Goal: Task Accomplishment & Management: Use online tool/utility

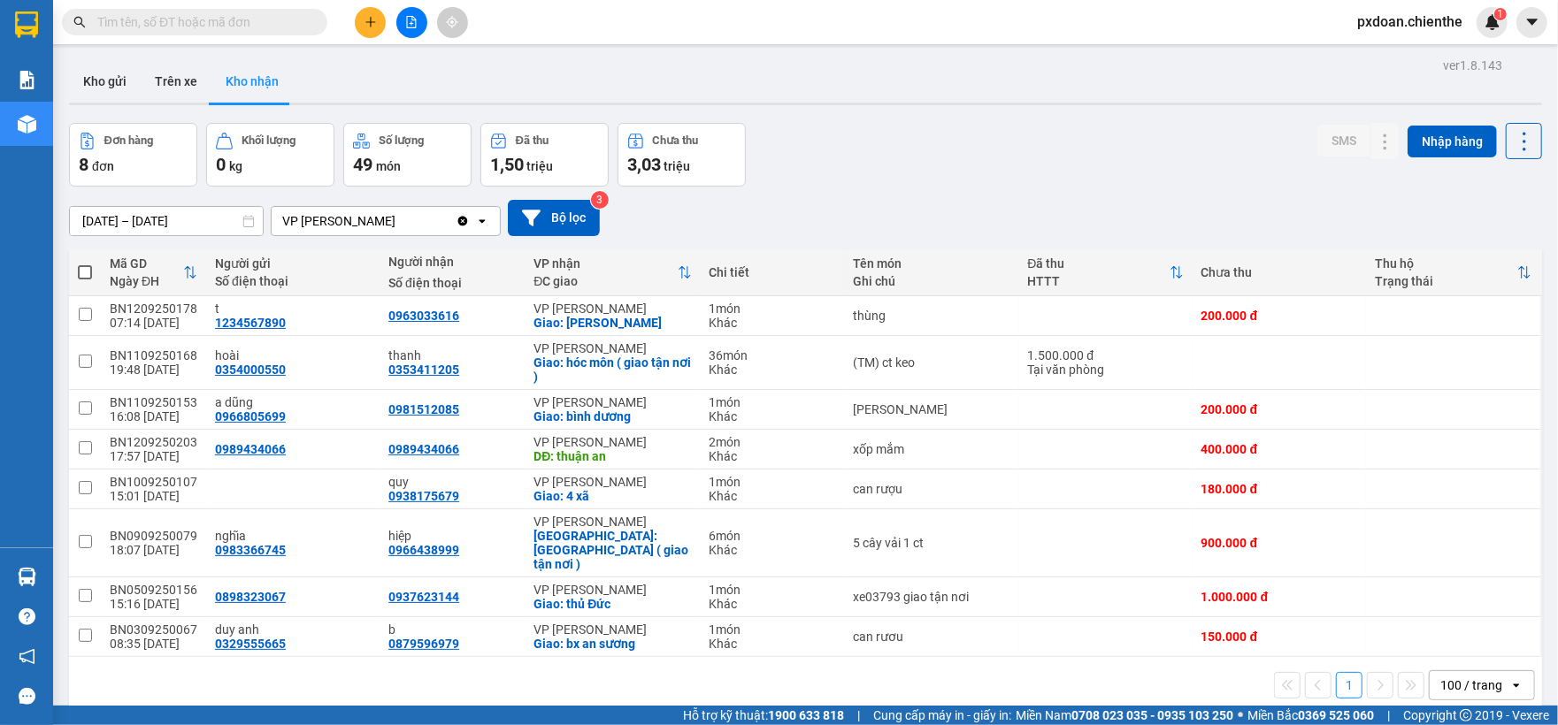
click at [166, 228] on input "[DATE] – [DATE]" at bounding box center [166, 221] width 193 height 28
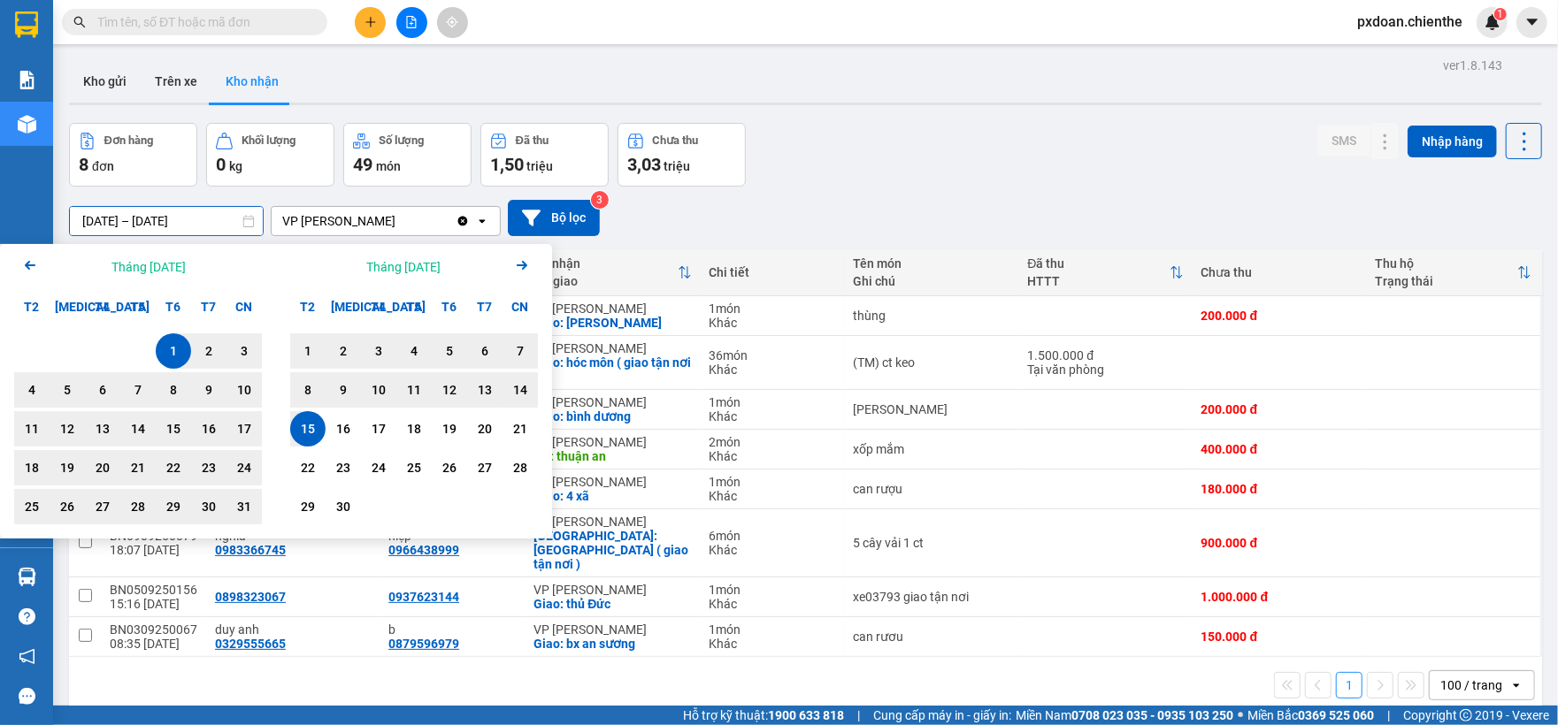
click at [849, 211] on div "[DATE] – [DATE] Press the down arrow key to interact with the calendar and sele…" at bounding box center [805, 218] width 1473 height 36
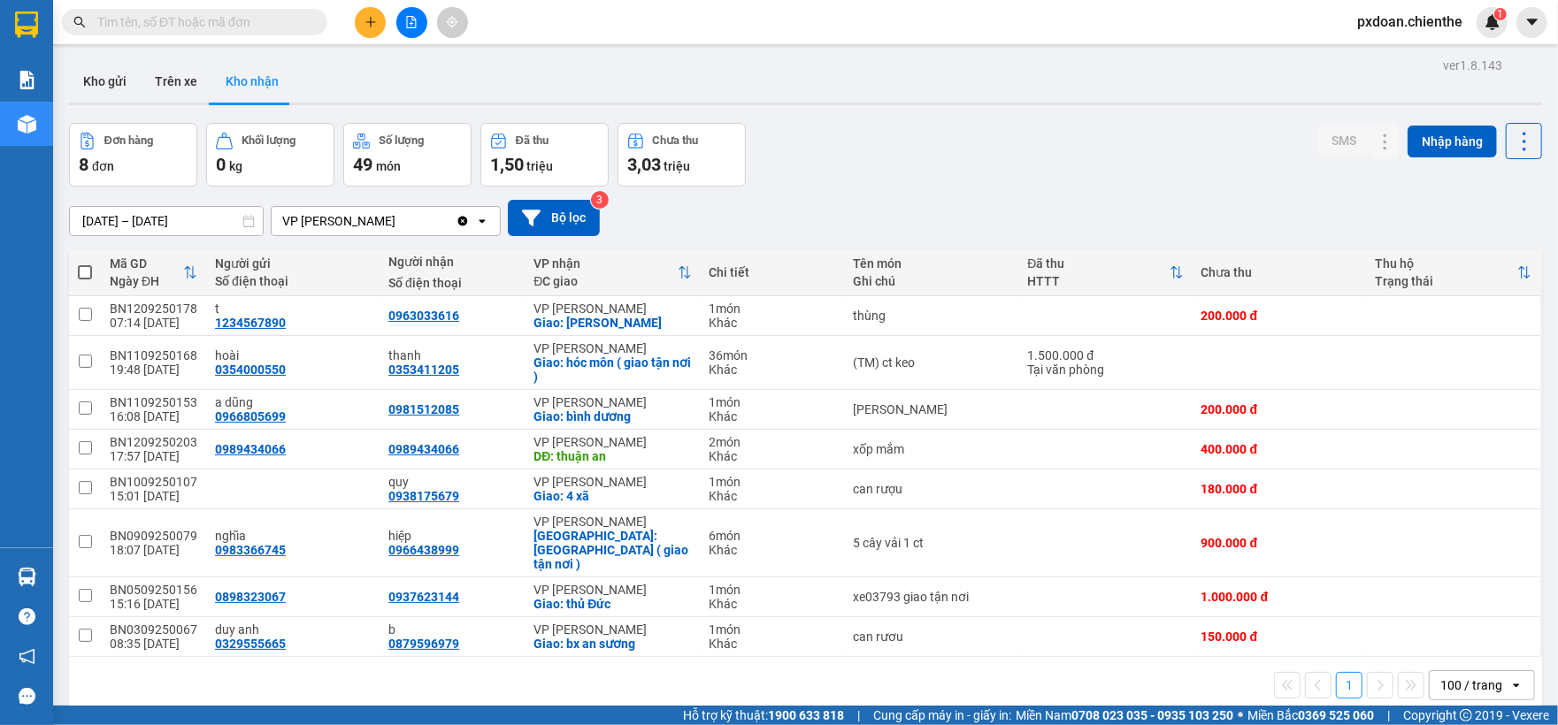
click at [1440, 677] on div "100 / trang" at bounding box center [1471, 686] width 62 height 18
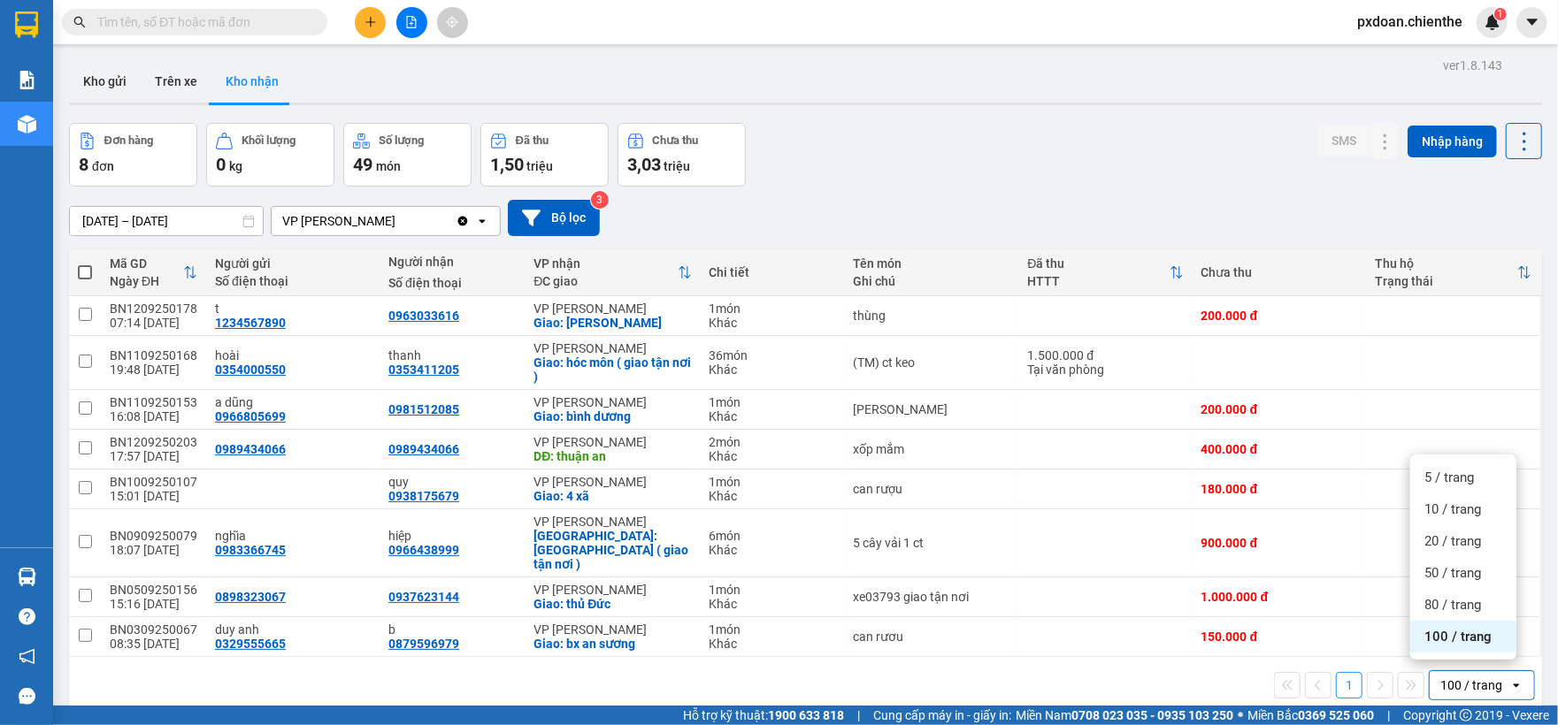
click at [1441, 638] on span "100 / trang" at bounding box center [1457, 637] width 67 height 18
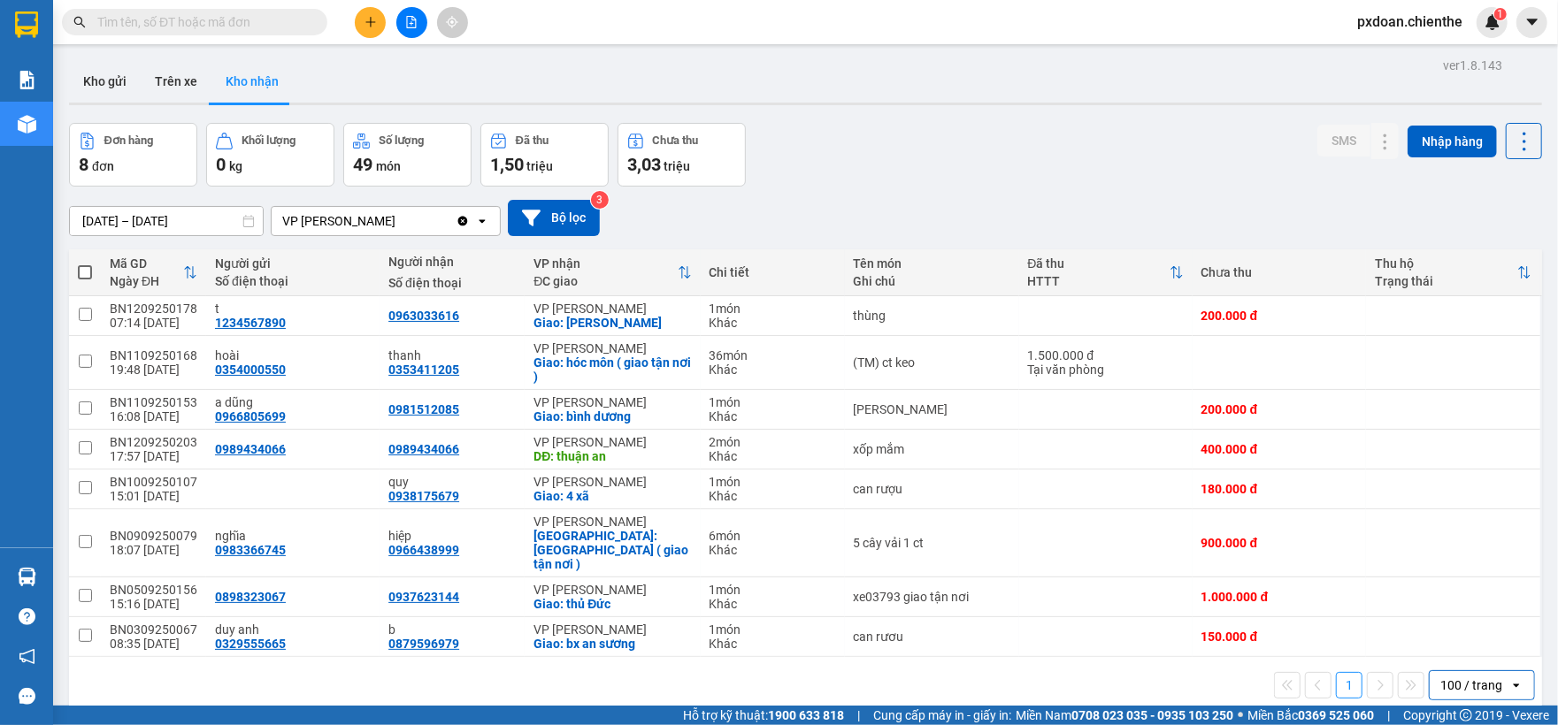
click at [1497, 23] on img at bounding box center [1492, 22] width 16 height 16
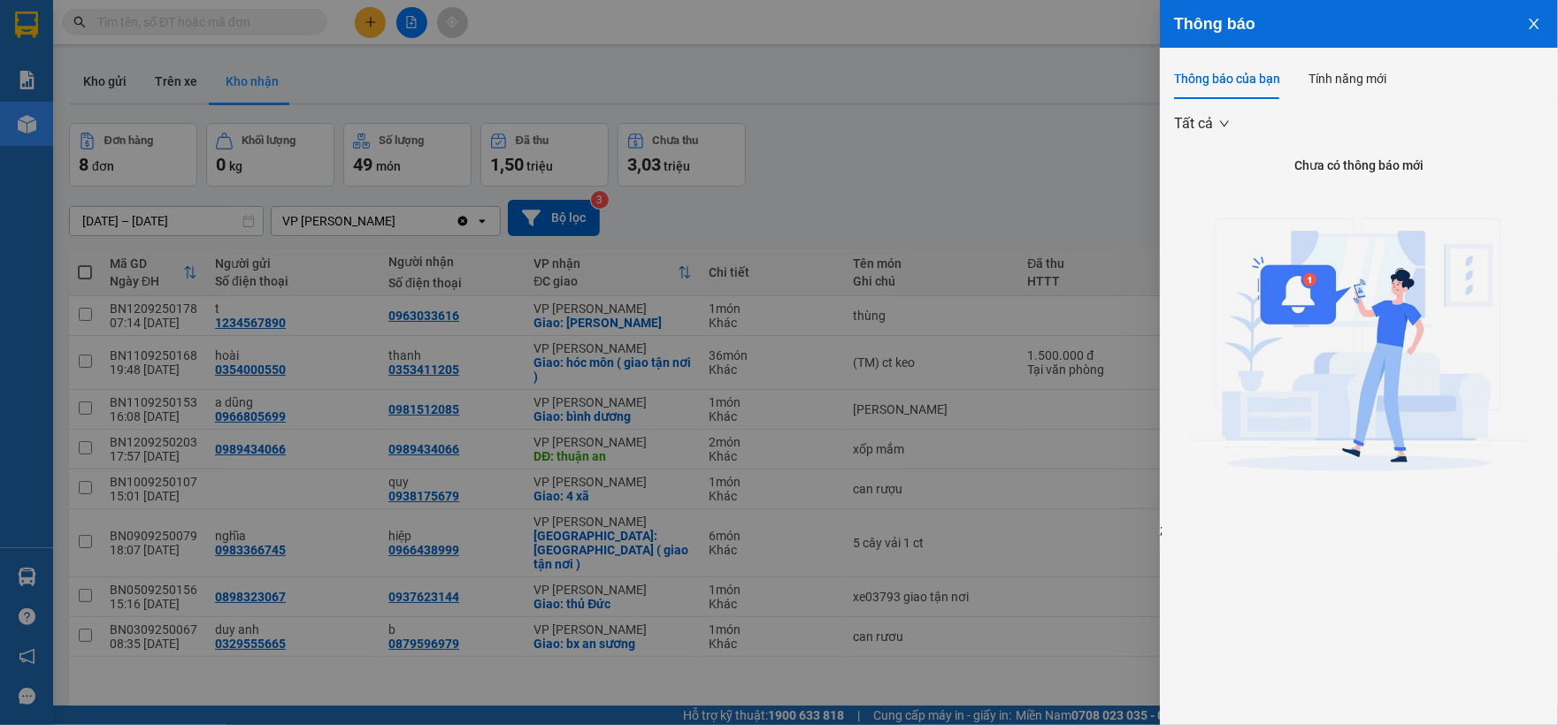
click at [1532, 22] on icon "close" at bounding box center [1533, 24] width 10 height 11
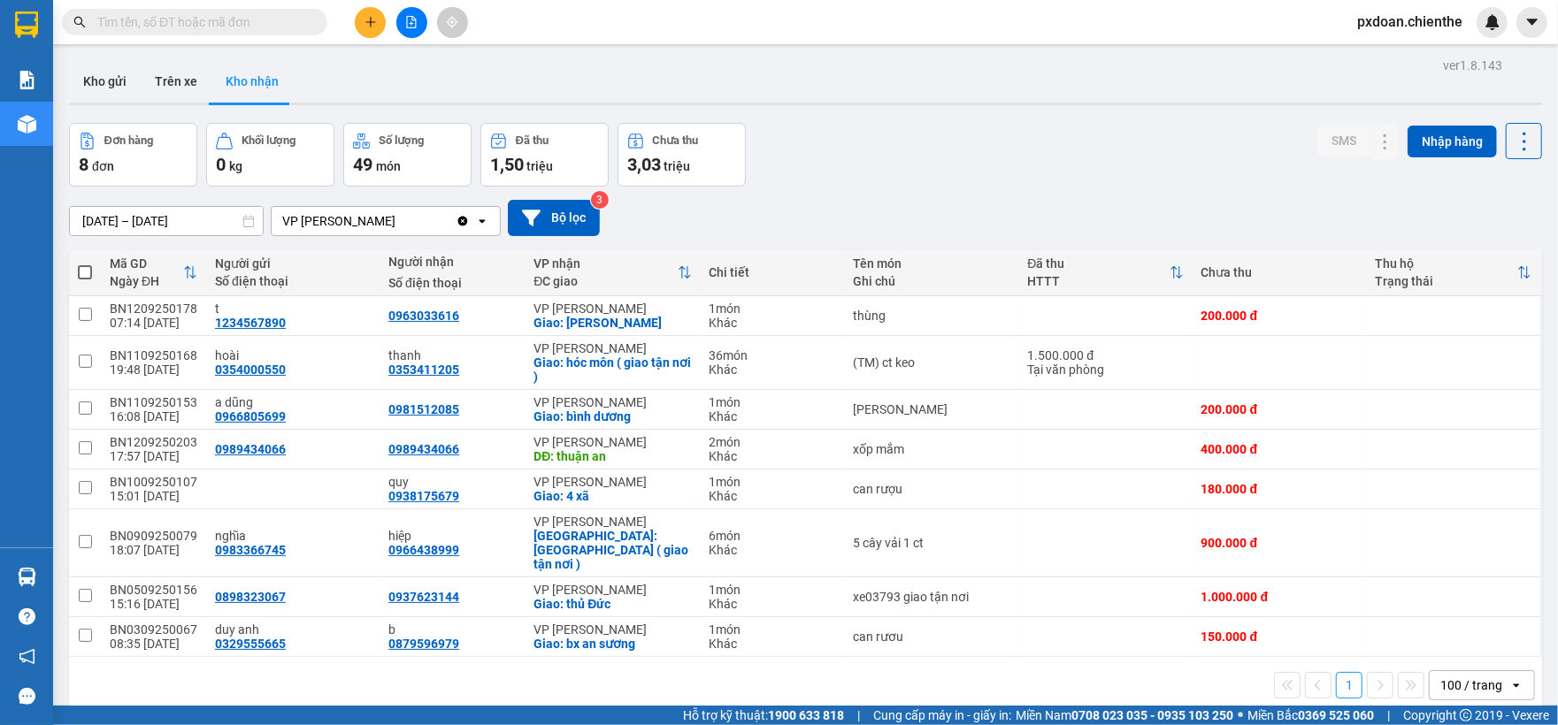
click at [836, 118] on div "ver 1.8.143 Kho gửi Trên xe Kho nhận Đơn hàng 8 đơn Khối lượng 0 kg Số lượng 49…" at bounding box center [805, 415] width 1487 height 725
drag, startPoint x: 878, startPoint y: 138, endPoint x: 784, endPoint y: 171, distance: 100.1
click at [784, 171] on div "Đơn hàng 8 đơn Khối lượng 0 kg Số lượng 49 món Đã thu 1,50 triệu Chưa thu 3,03 …" at bounding box center [805, 155] width 1473 height 64
click at [251, 26] on input "text" at bounding box center [201, 21] width 209 height 19
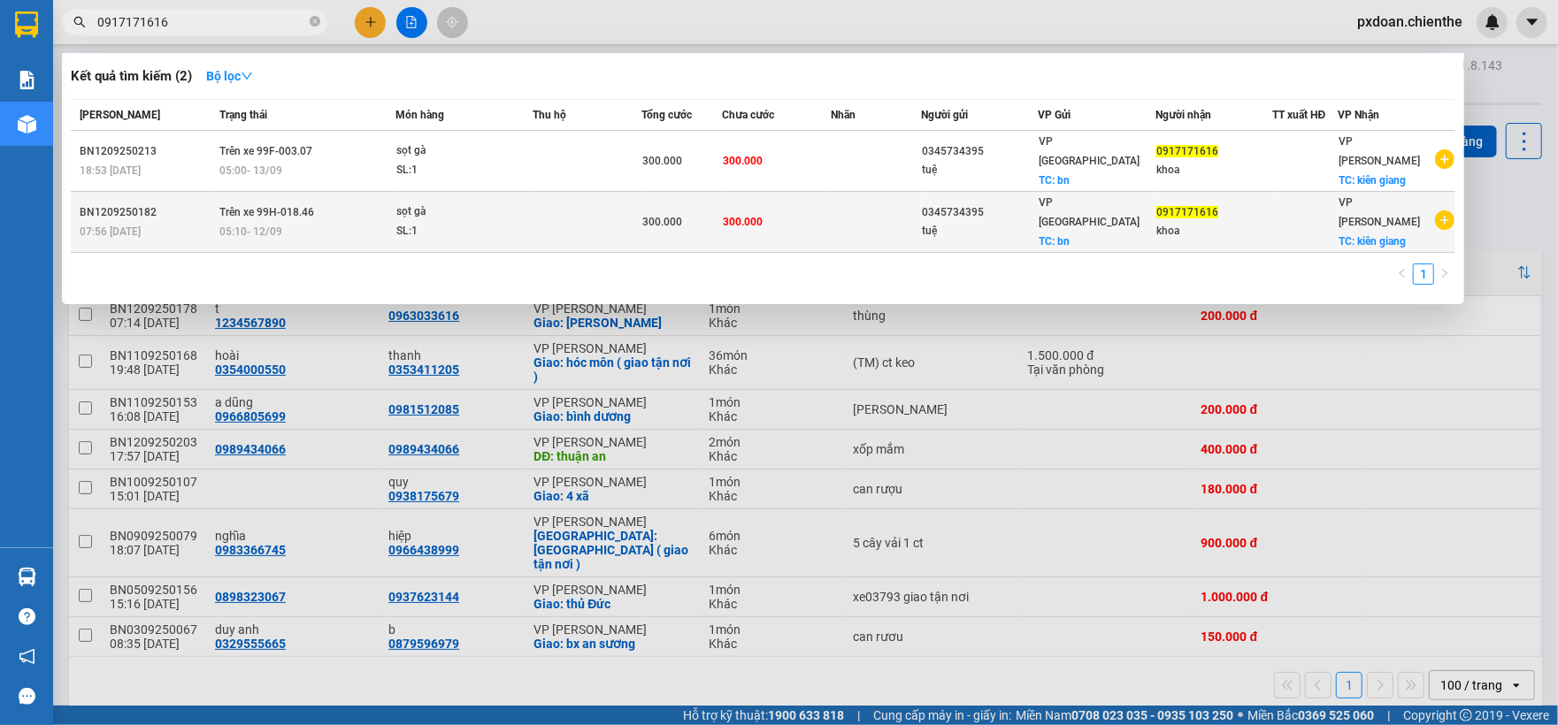
type input "0917171616"
click at [468, 203] on div "sọt gà" at bounding box center [462, 212] width 133 height 19
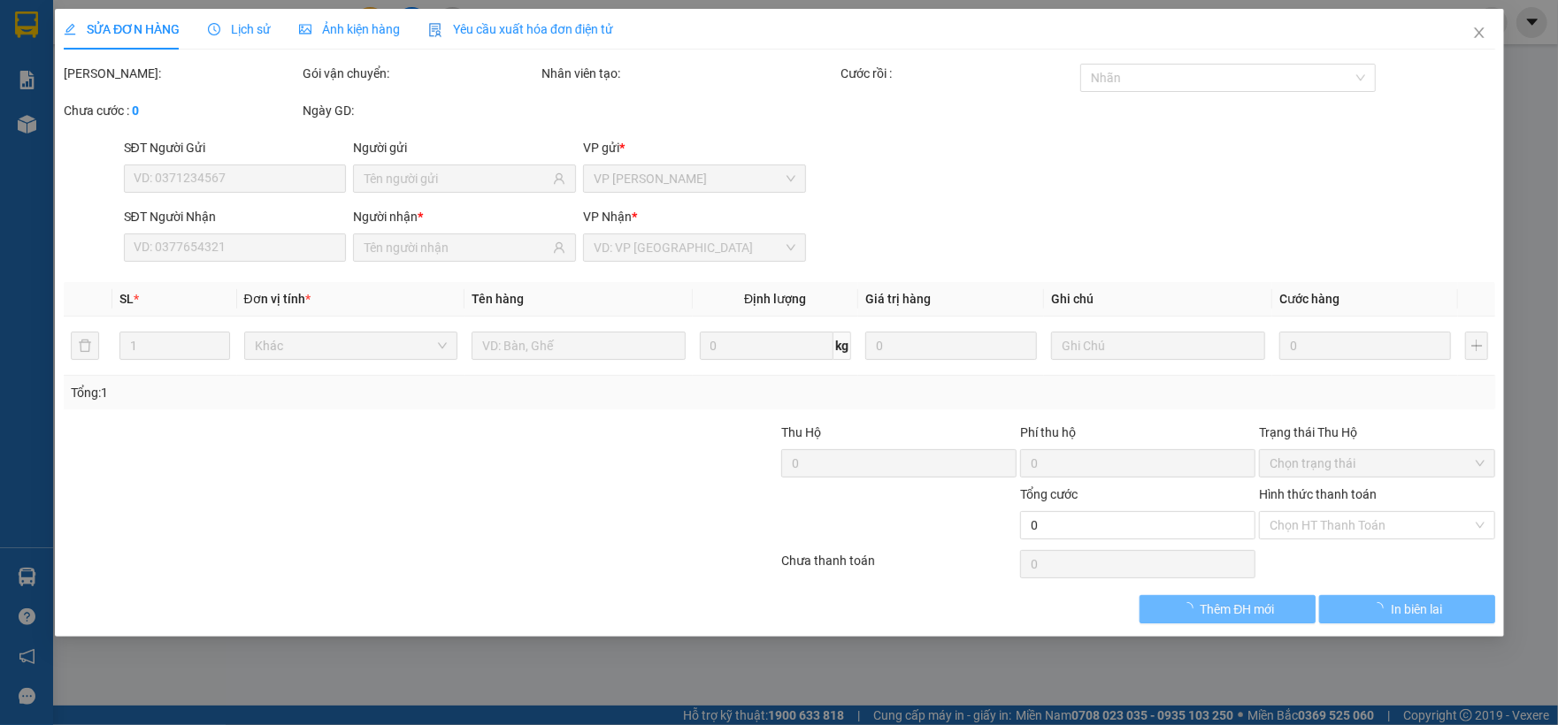
type input "0345734395"
type input "tuệ"
type input "0917171616"
type input "khoa"
type input "300.000"
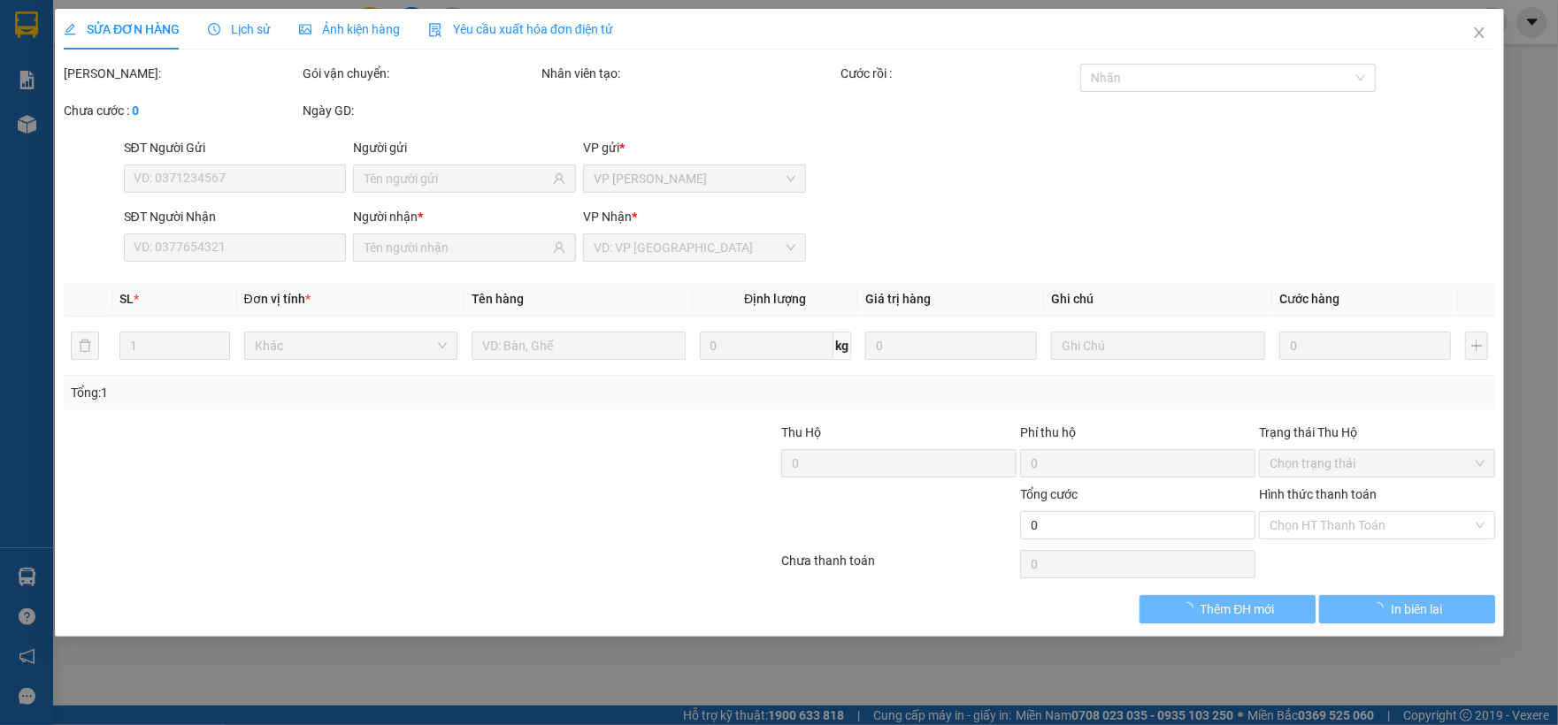
type input "300.000"
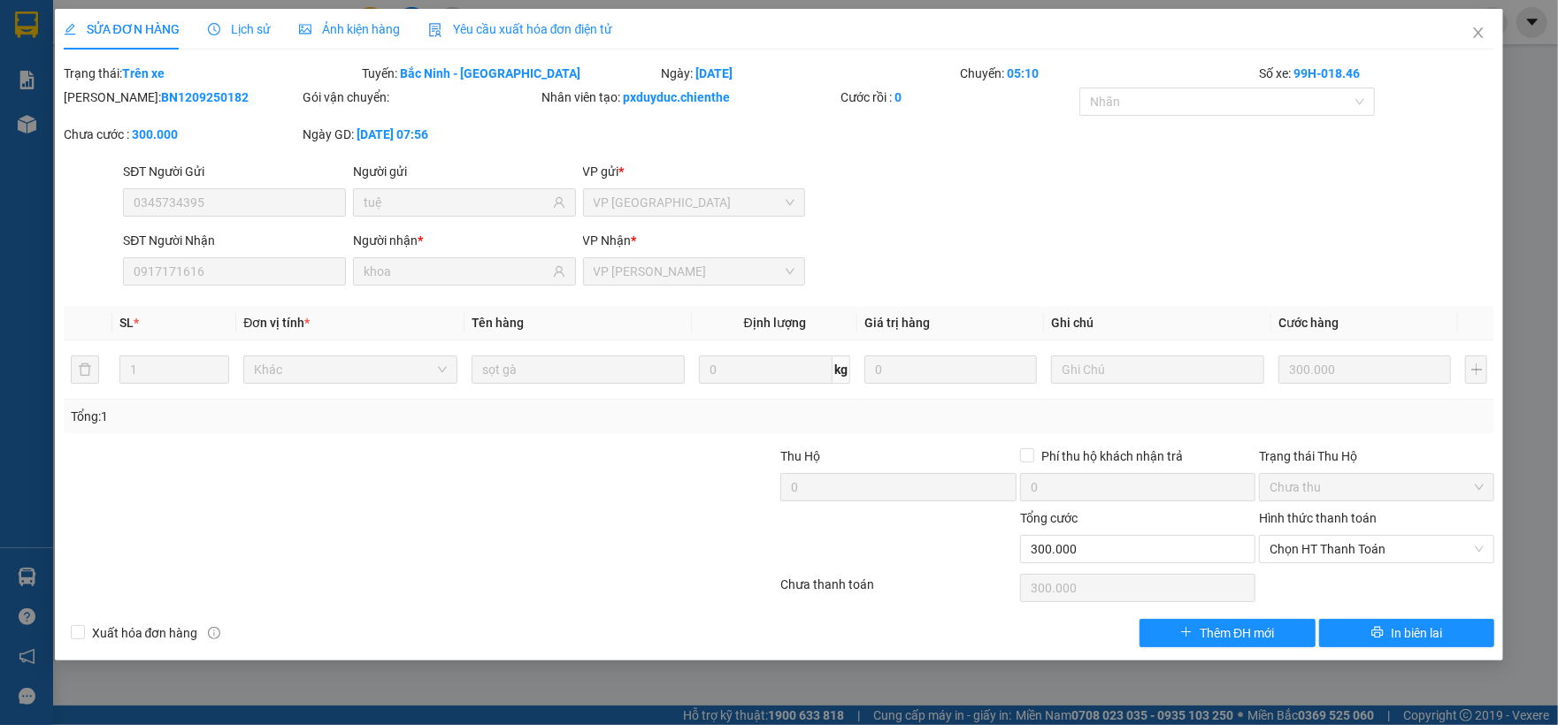
click at [262, 32] on span "Lịch sử" at bounding box center [239, 29] width 63 height 14
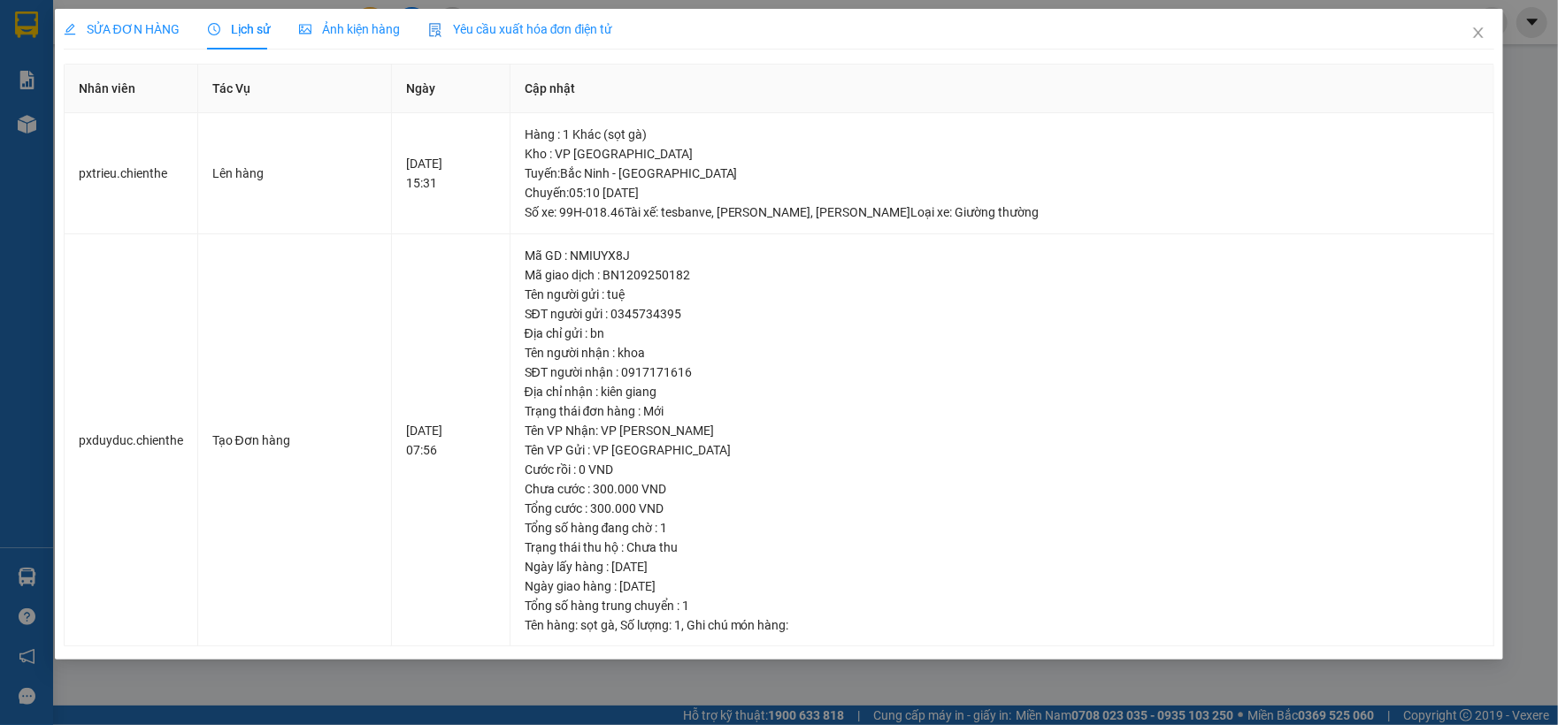
click at [333, 25] on span "Ảnh kiện hàng" at bounding box center [349, 29] width 101 height 14
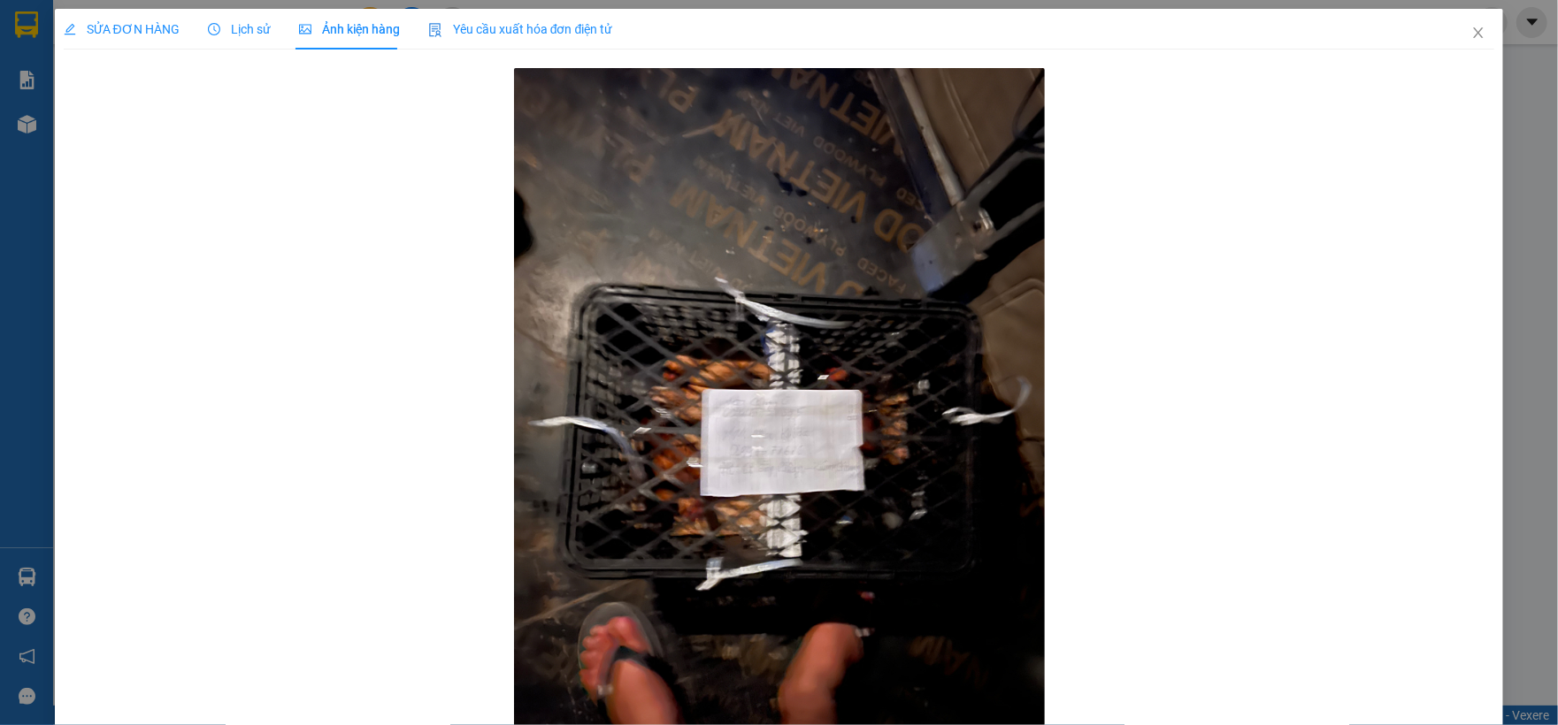
click at [256, 34] on span "Lịch sử" at bounding box center [239, 29] width 63 height 14
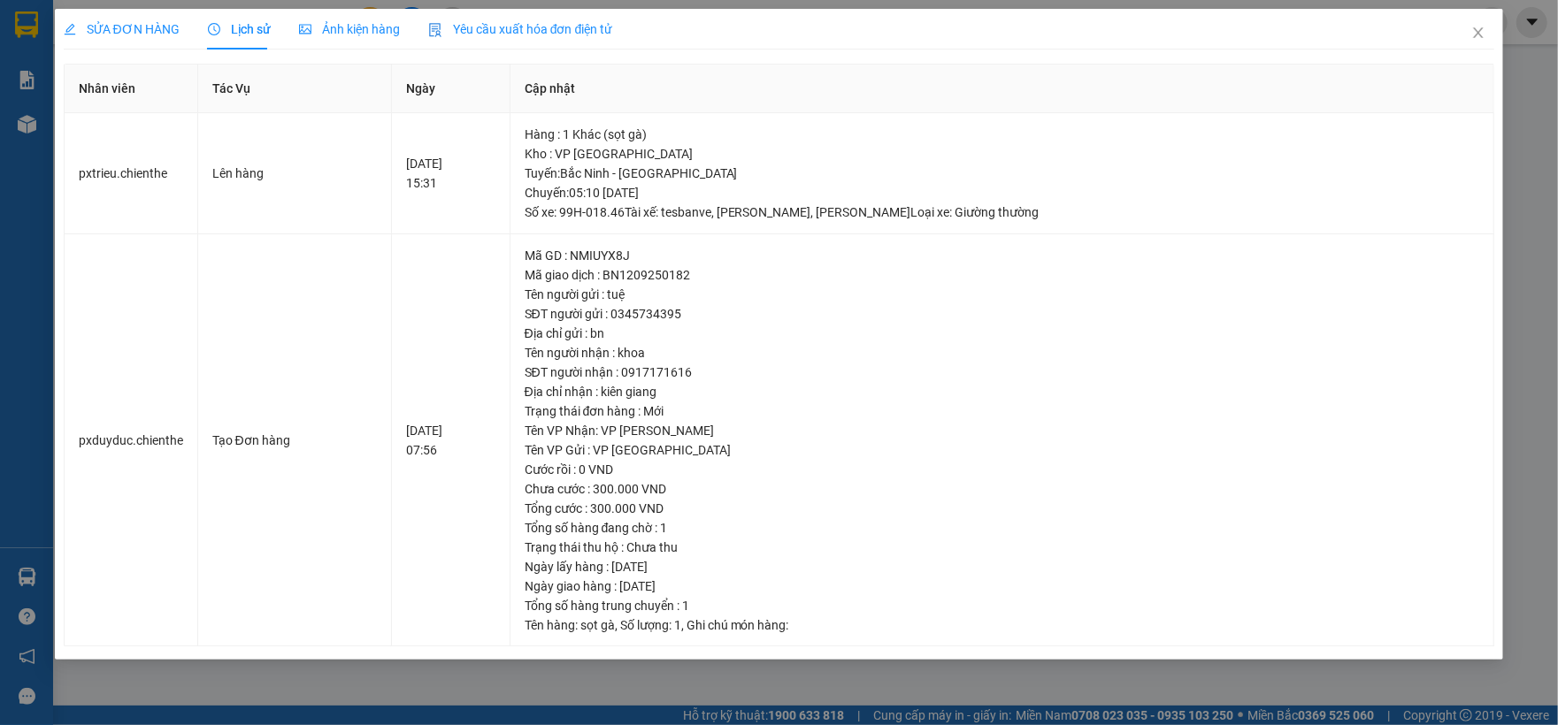
click at [126, 29] on span "SỬA ĐƠN HÀNG" at bounding box center [122, 29] width 116 height 14
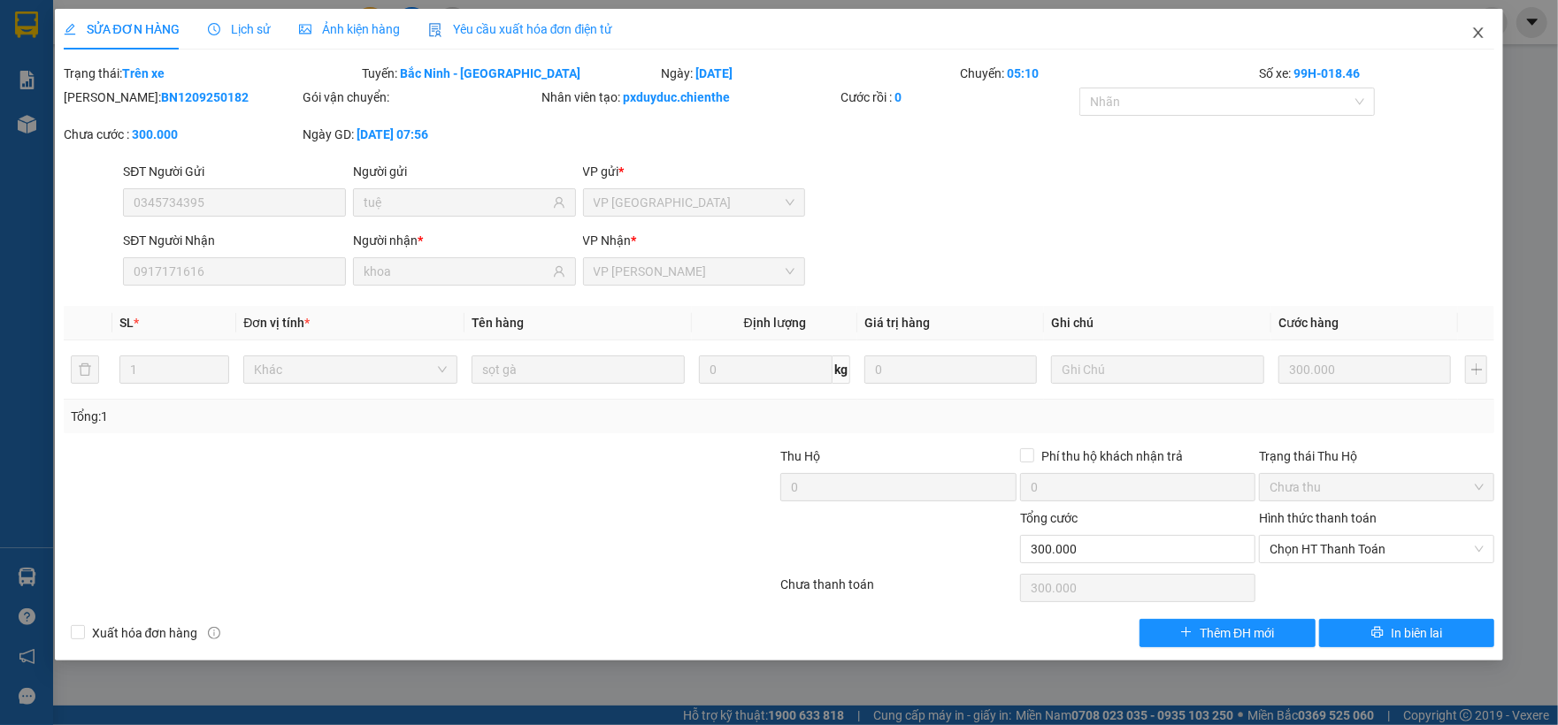
click at [1479, 34] on icon "close" at bounding box center [1479, 32] width 10 height 11
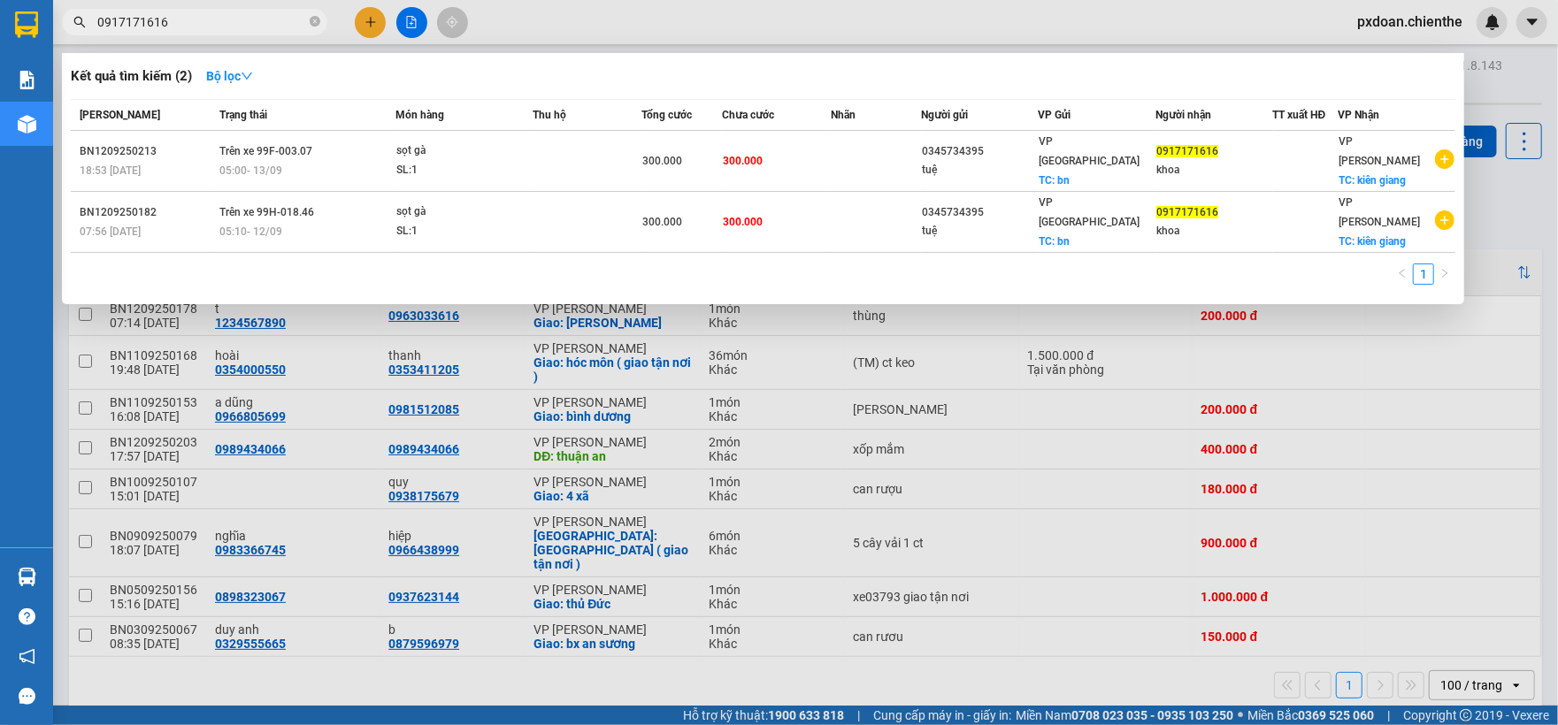
click at [203, 19] on input "0917171616" at bounding box center [201, 21] width 209 height 19
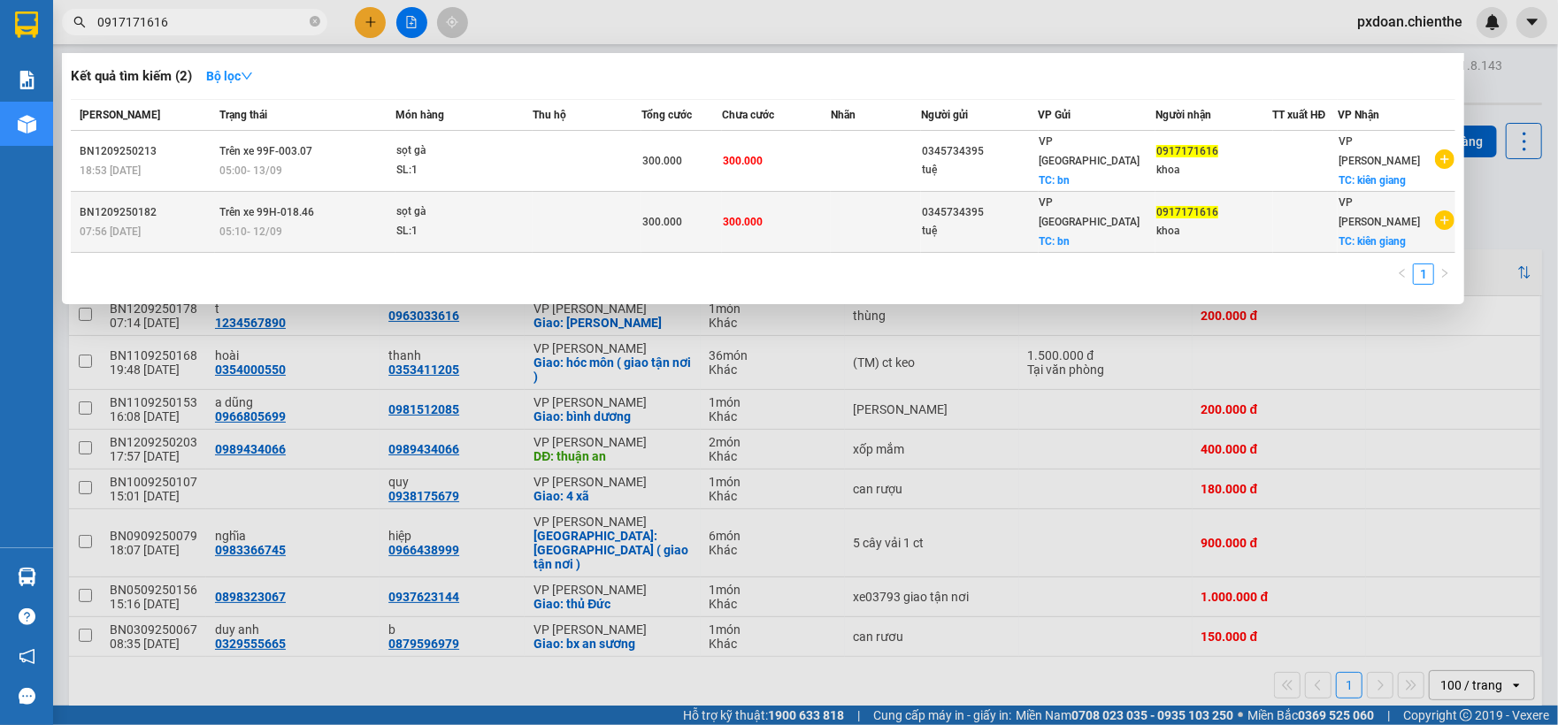
click at [350, 222] on div "05:10 [DATE]" at bounding box center [306, 231] width 175 height 19
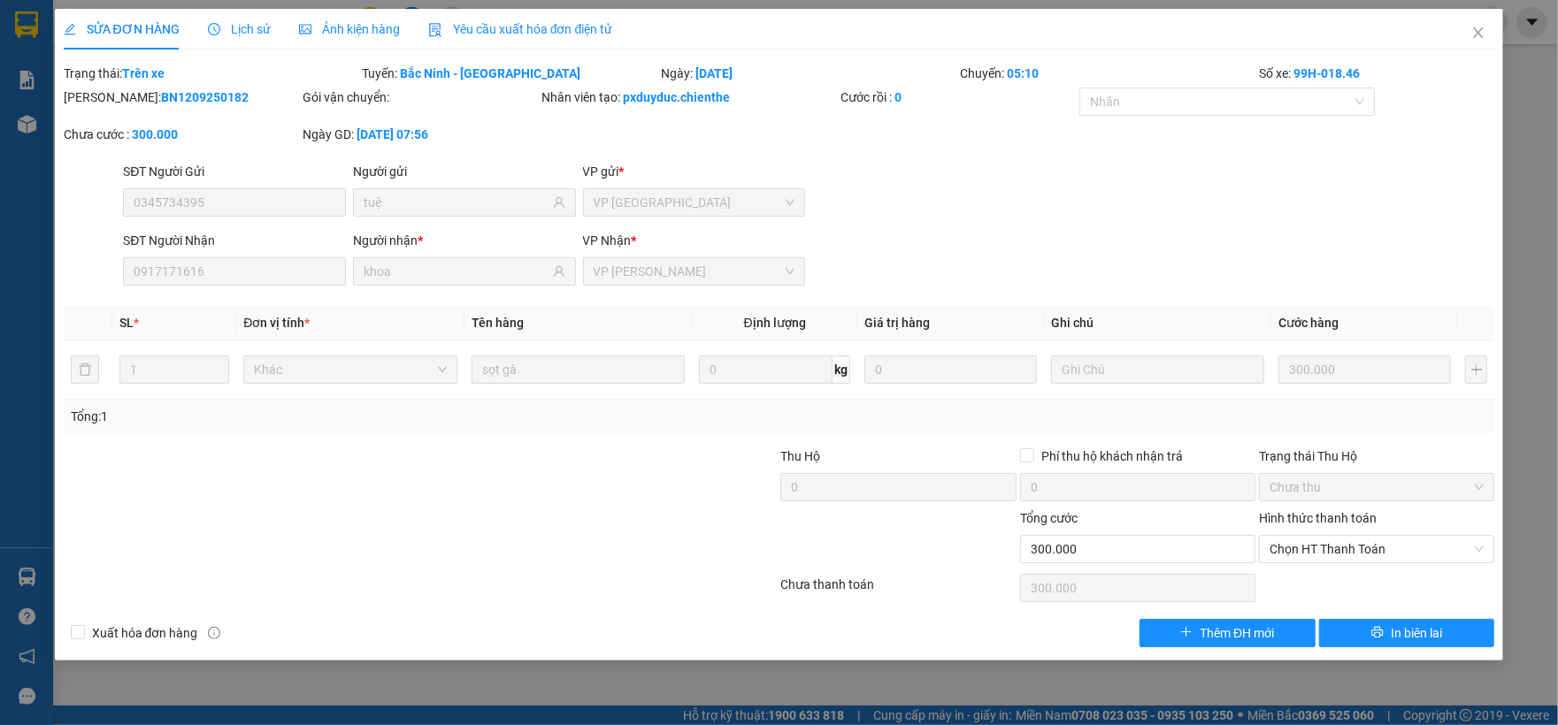
click at [178, 96] on b "BN1209250182" at bounding box center [205, 97] width 88 height 14
copy b "BN1209250182"
click at [1468, 33] on span "Close" at bounding box center [1478, 34] width 50 height 50
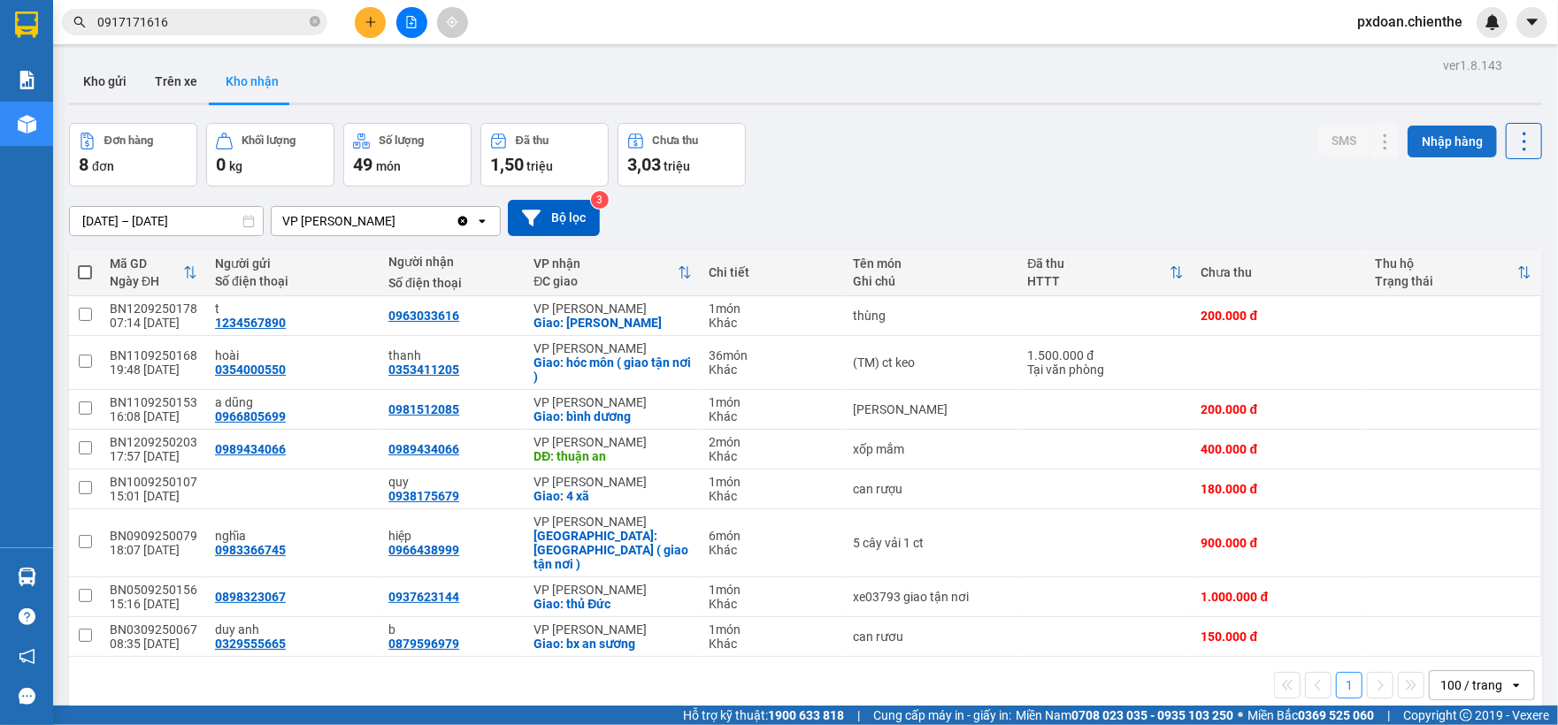
click at [1407, 142] on button "Nhập hàng" at bounding box center [1451, 142] width 89 height 32
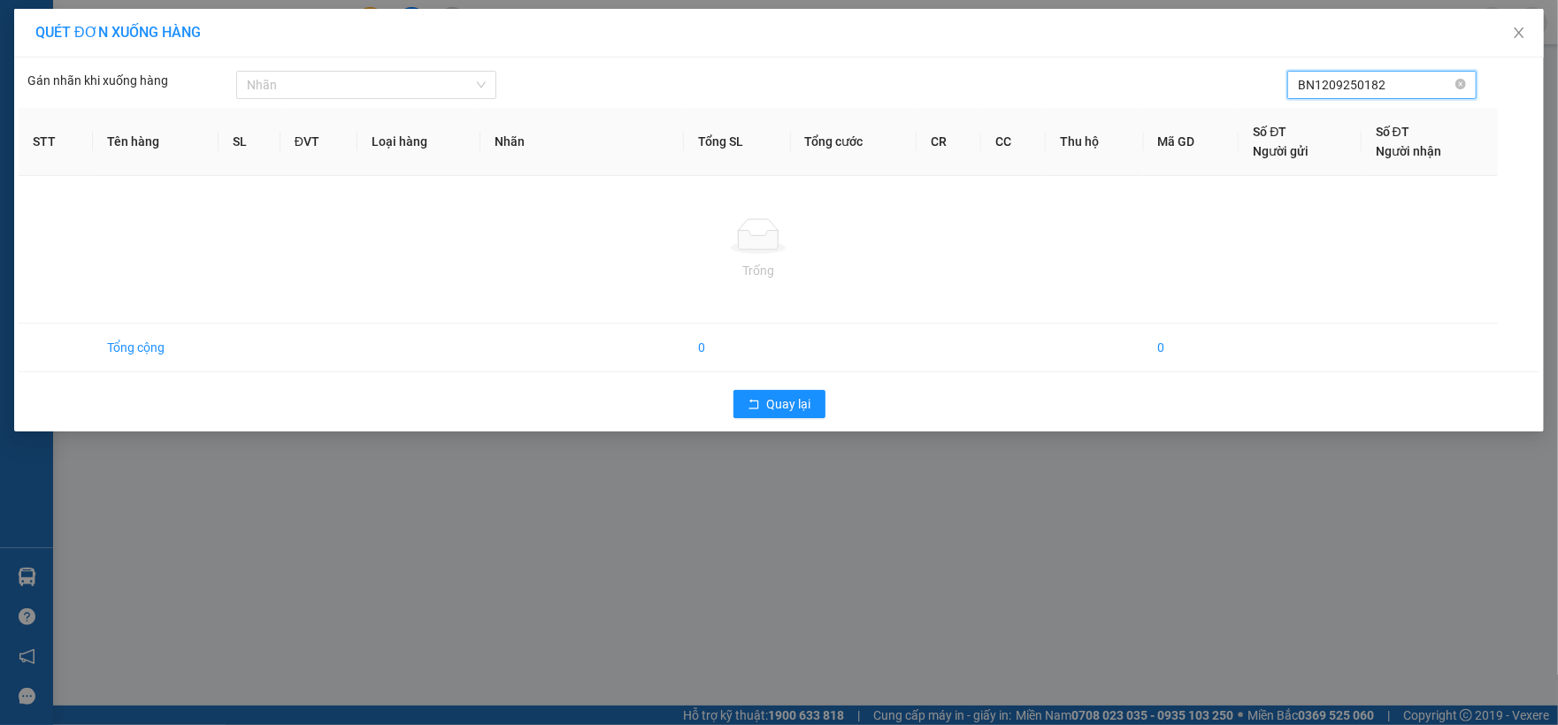
type input "BN1209250182"
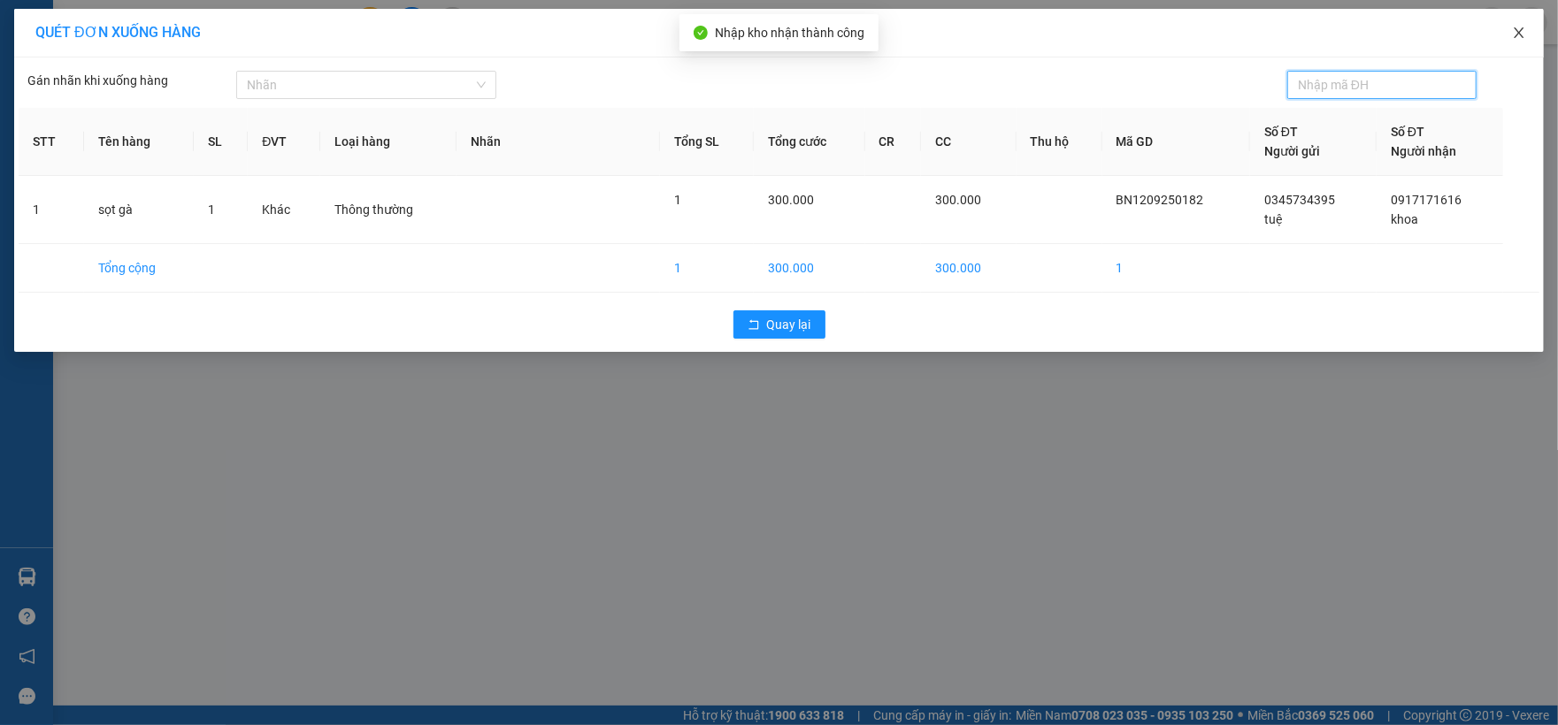
click at [1516, 25] on span "Close" at bounding box center [1519, 34] width 50 height 50
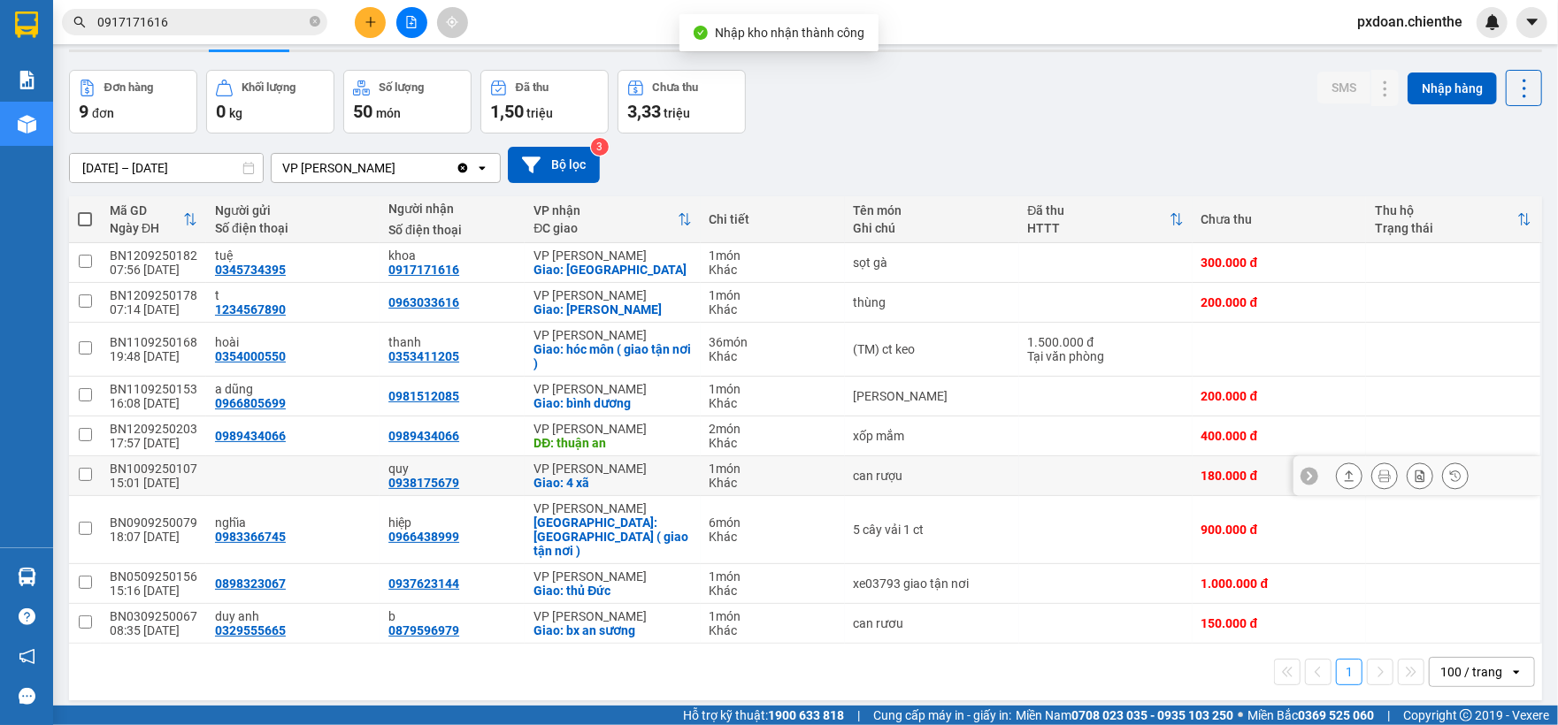
scroll to position [81, 0]
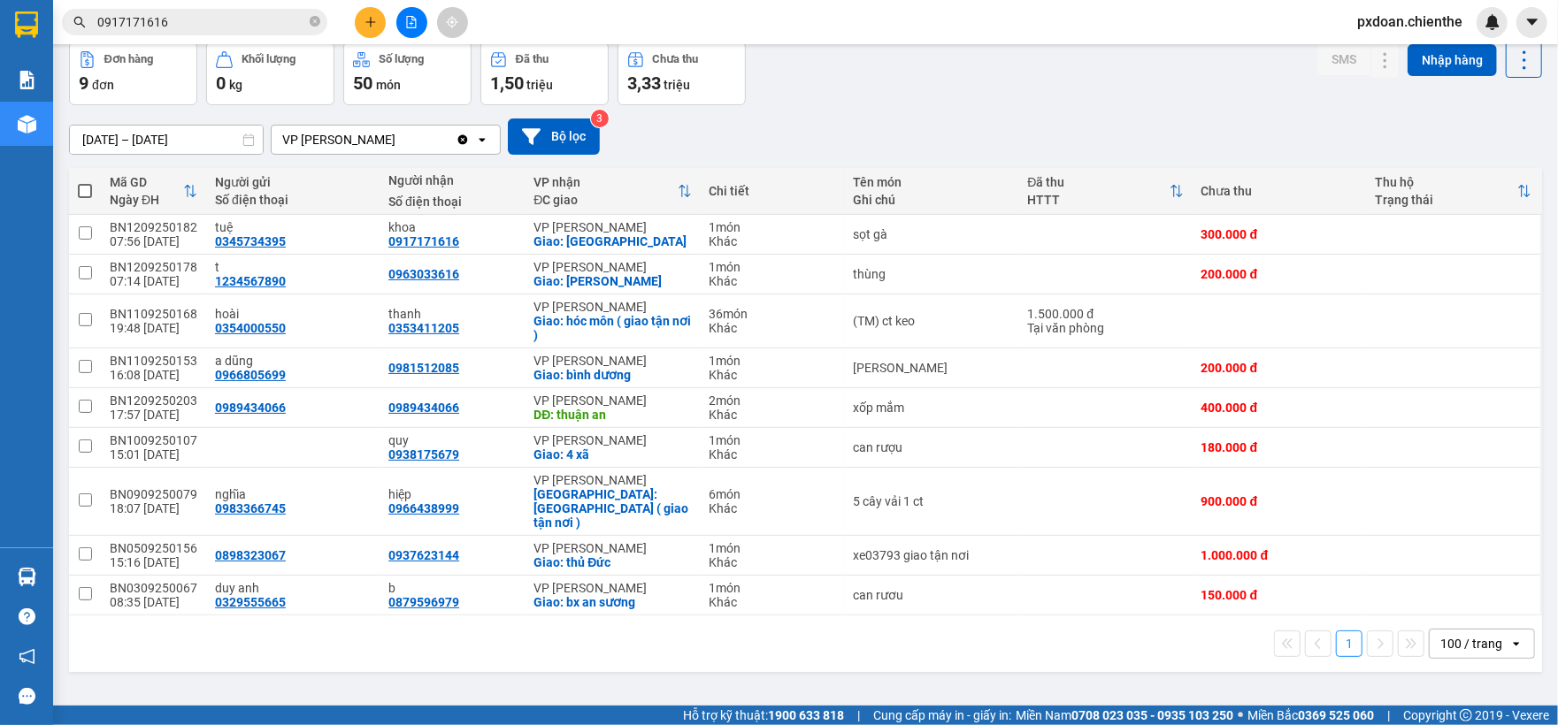
click at [235, 0] on html "Kết quả tìm kiếm ( 2 ) Bộ lọc Mã ĐH Trạng thái Món hàng Thu hộ Tổng cước Chưa c…" at bounding box center [779, 362] width 1558 height 725
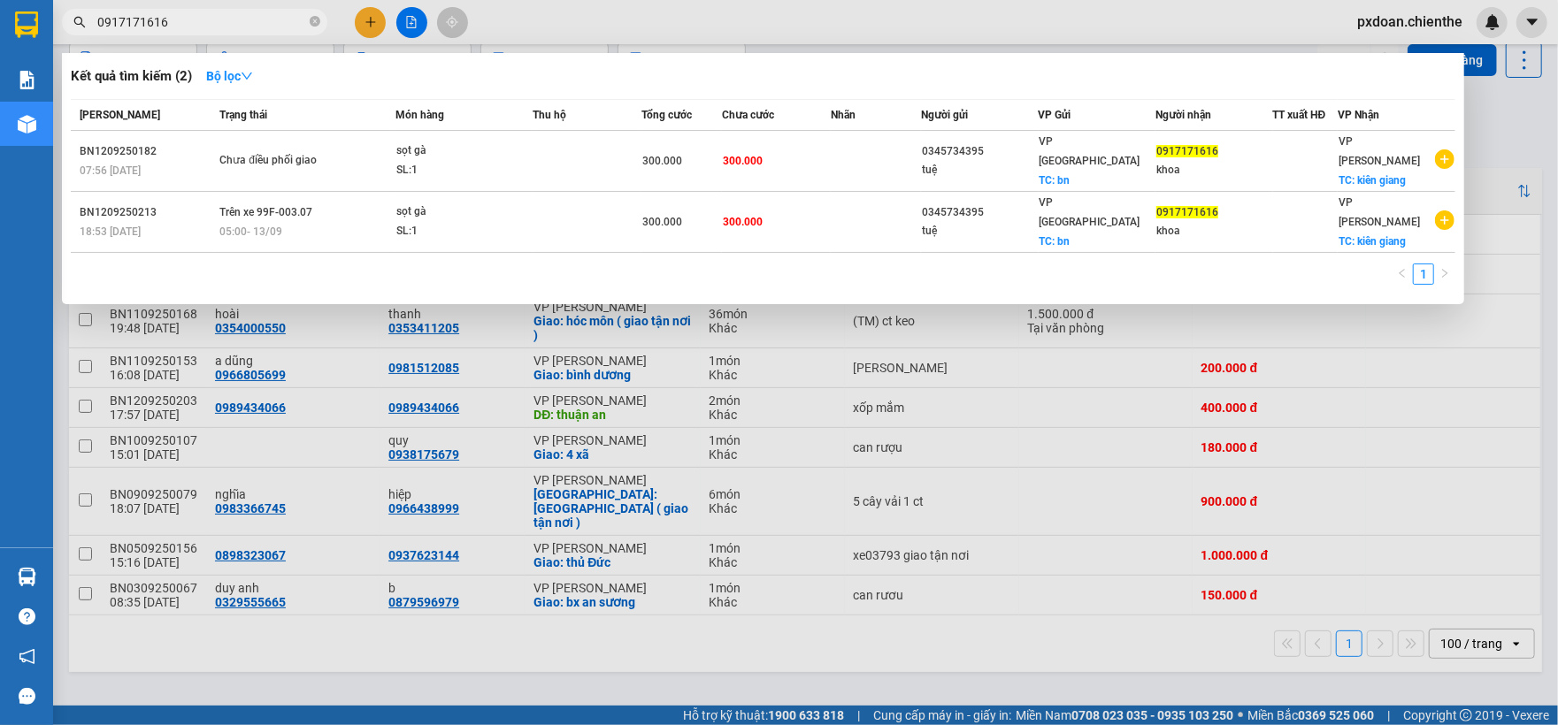
click at [1012, 391] on div at bounding box center [779, 362] width 1558 height 725
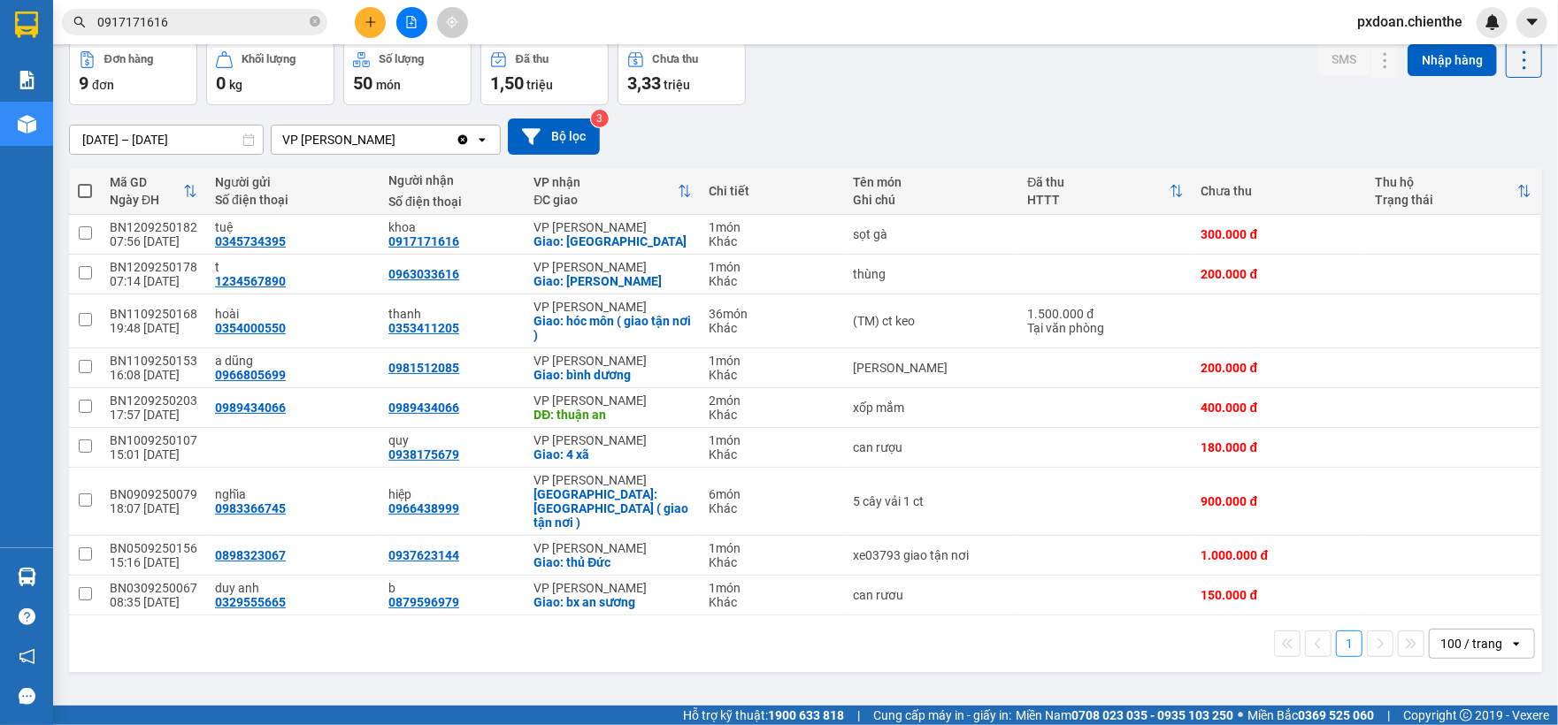
click at [1074, 120] on div "[DATE] – [DATE] Press the down arrow key to interact with the calendar and sele…" at bounding box center [805, 137] width 1473 height 36
click at [1487, 19] on img at bounding box center [1492, 22] width 16 height 16
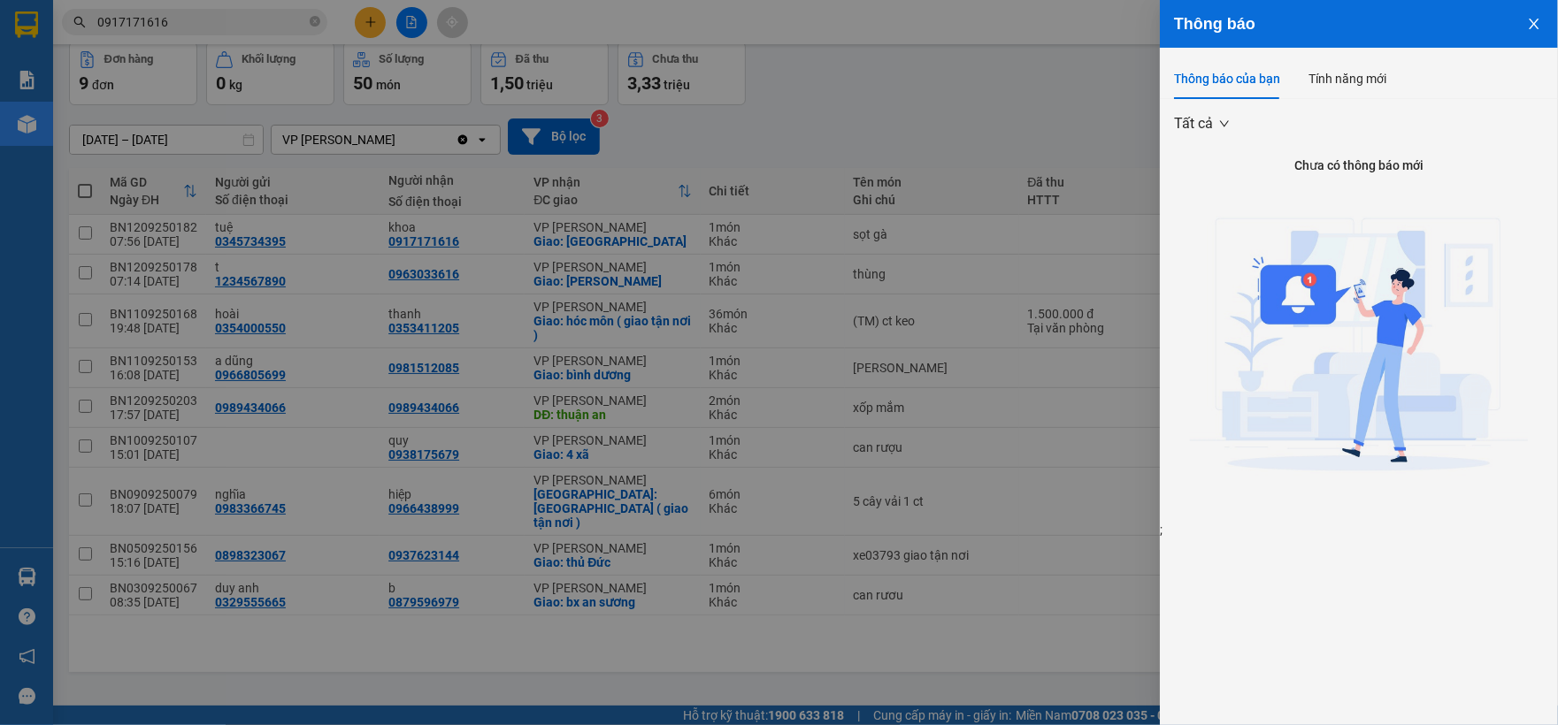
click at [984, 149] on div at bounding box center [779, 362] width 1558 height 725
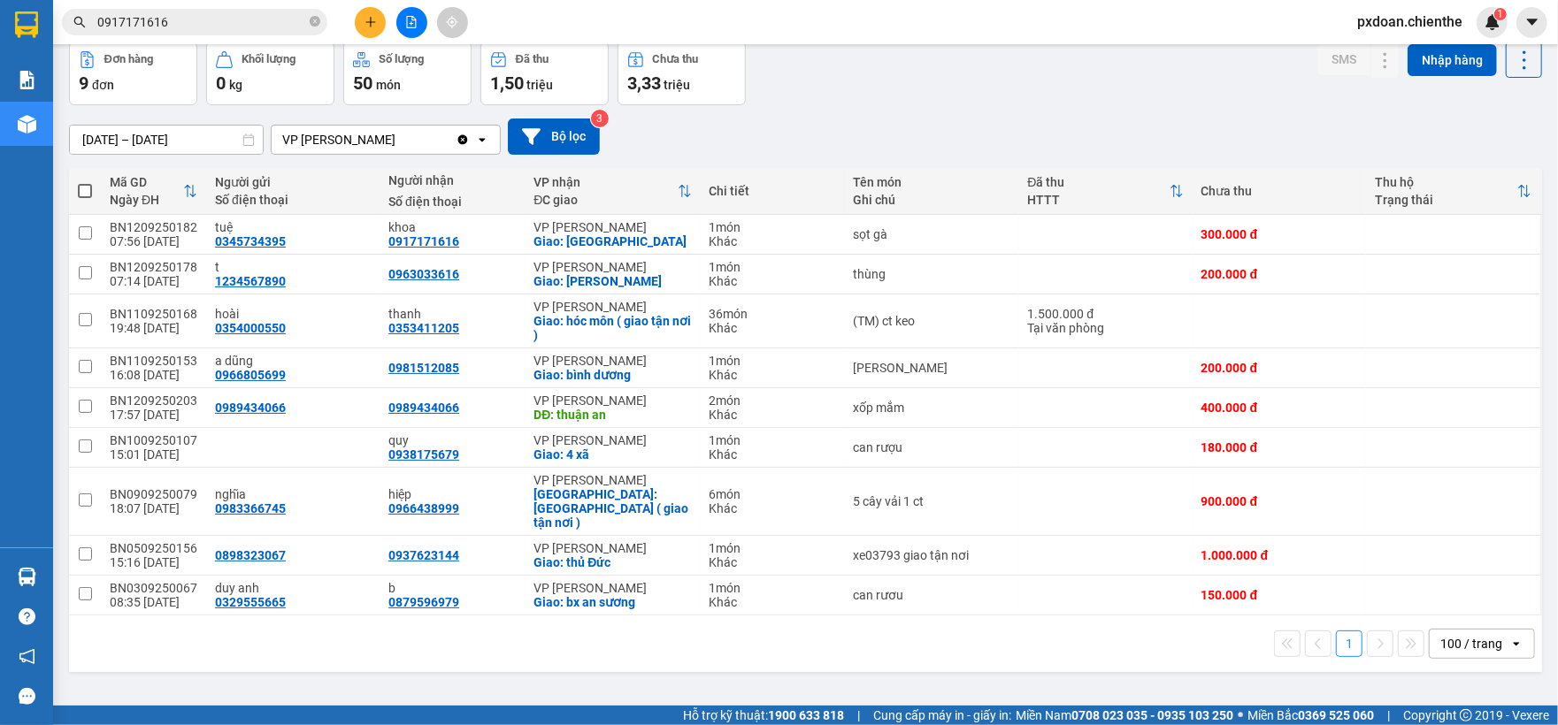
click at [1475, 11] on span "pxdoan.chienthe" at bounding box center [1410, 22] width 134 height 22
click at [1501, 18] on span "1" at bounding box center [1500, 14] width 6 height 12
